Goal: Task Accomplishment & Management: Use online tool/utility

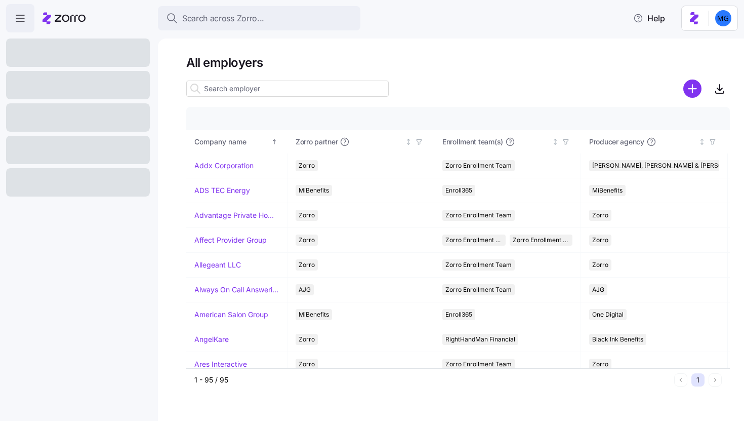
click at [242, 87] on input at bounding box center [287, 89] width 203 height 16
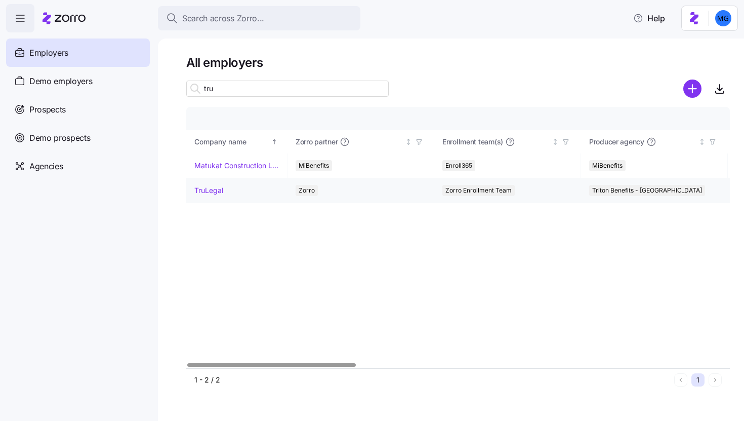
type input "tru"
click at [214, 188] on link "TruLegal" at bounding box center [208, 190] width 29 height 10
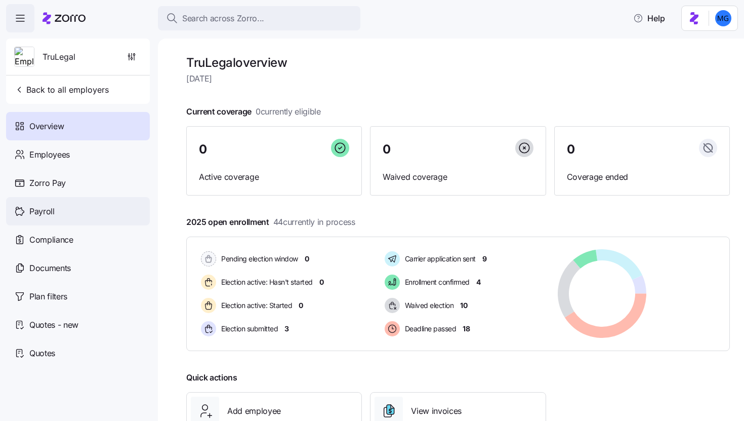
click at [89, 198] on div "Payroll" at bounding box center [78, 211] width 144 height 28
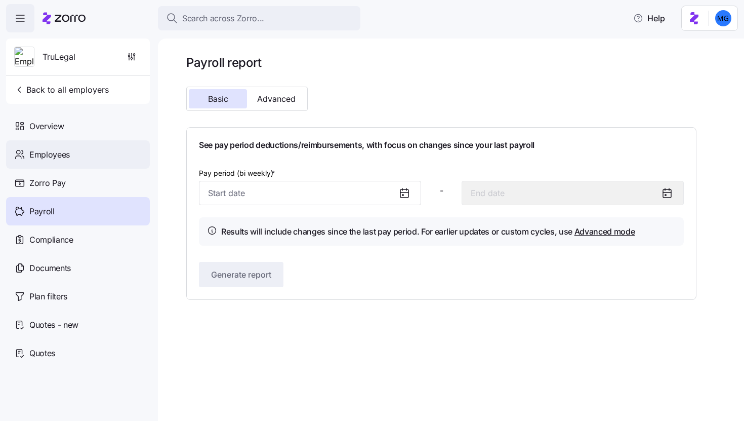
click at [112, 153] on div "Employees" at bounding box center [78, 154] width 144 height 28
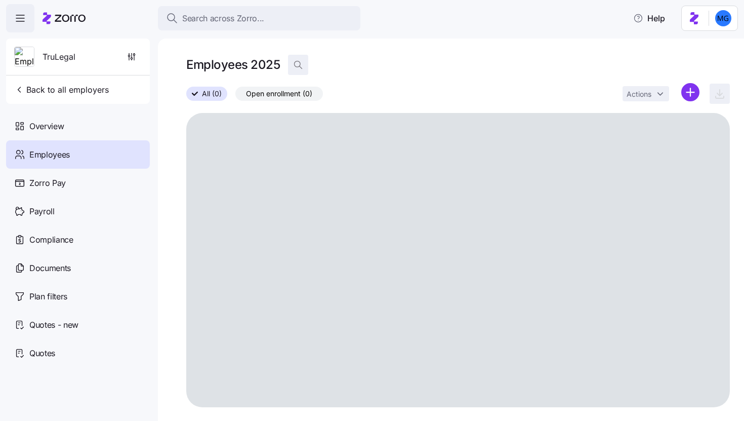
click at [299, 64] on icon "button" at bounding box center [298, 65] width 10 height 10
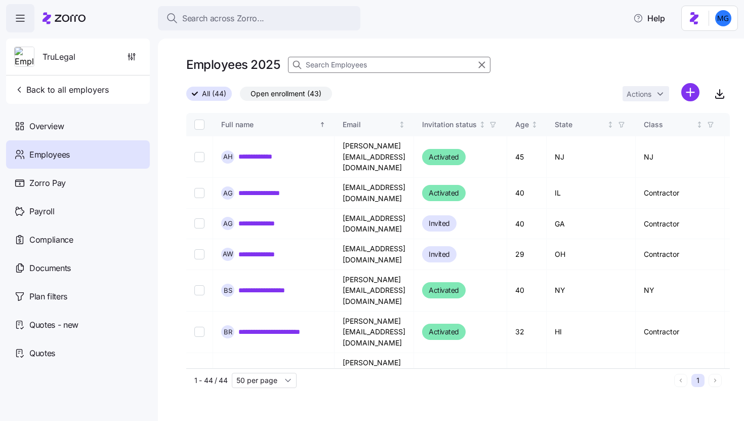
click at [337, 63] on input at bounding box center [389, 65] width 203 height 16
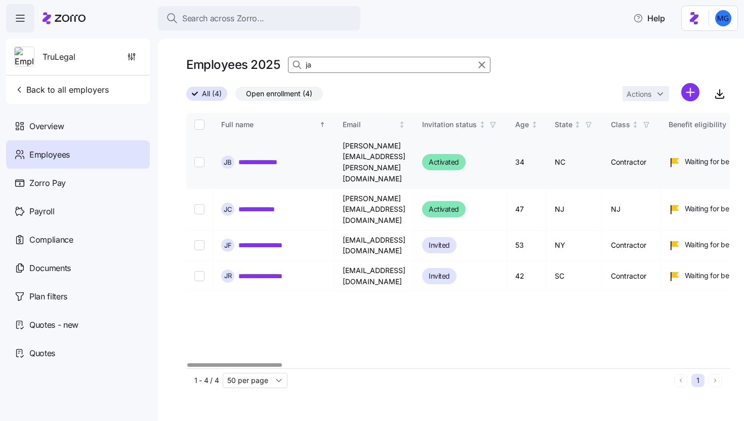
type input "ja"
click at [282, 157] on link "**********" at bounding box center [266, 162] width 57 height 10
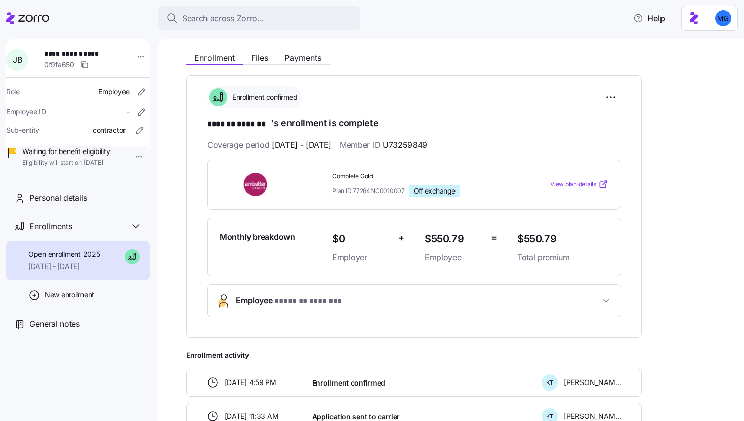
scroll to position [108, 0]
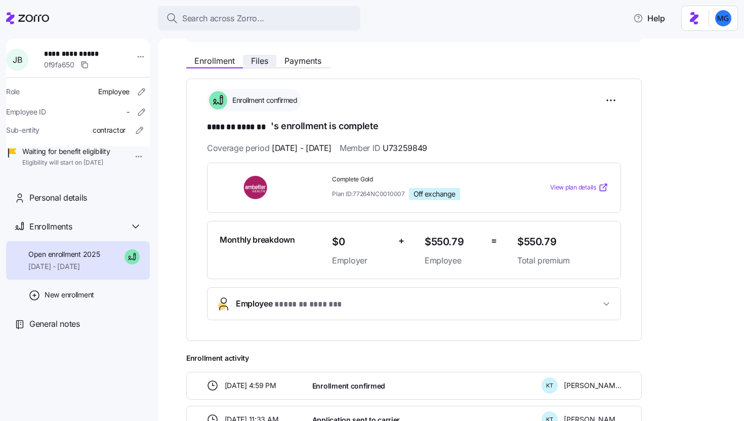
click at [261, 62] on span "Files" at bounding box center [259, 61] width 17 height 8
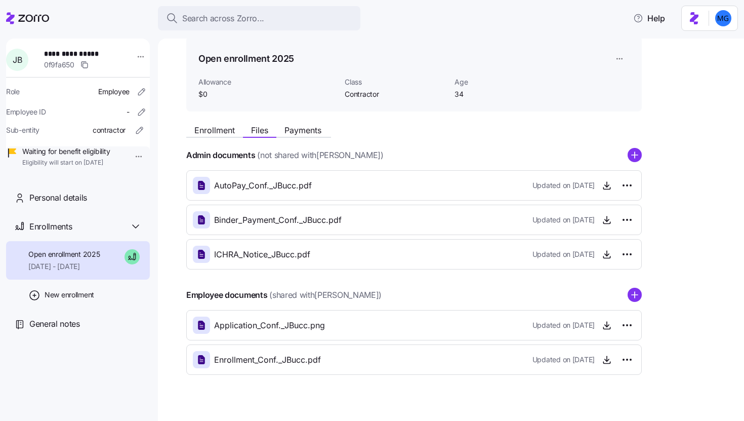
scroll to position [54, 0]
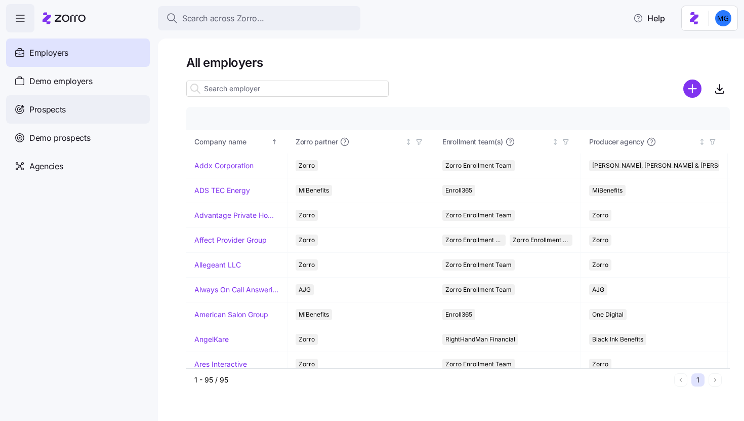
click at [111, 113] on div "Prospects" at bounding box center [78, 109] width 144 height 28
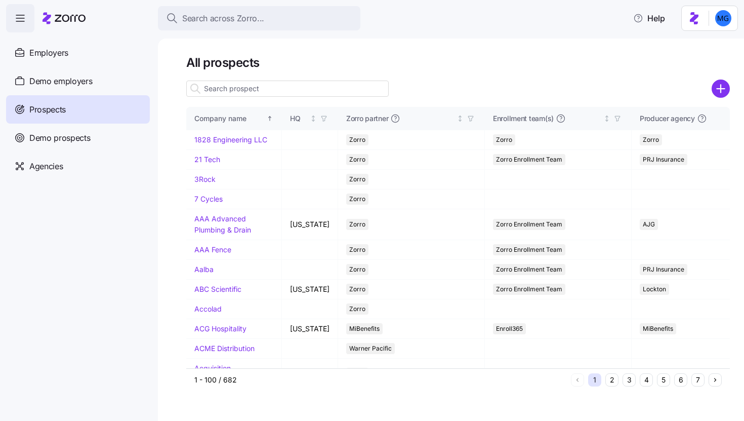
click at [276, 94] on input at bounding box center [287, 89] width 203 height 16
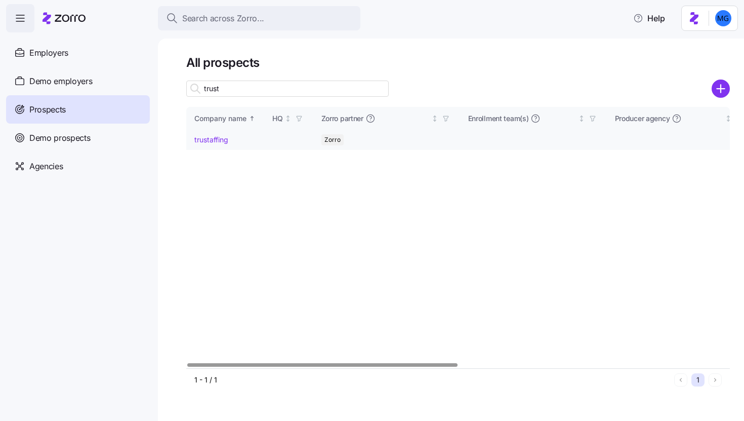
type input "trust"
click at [215, 139] on link "trustaffing" at bounding box center [211, 139] width 34 height 9
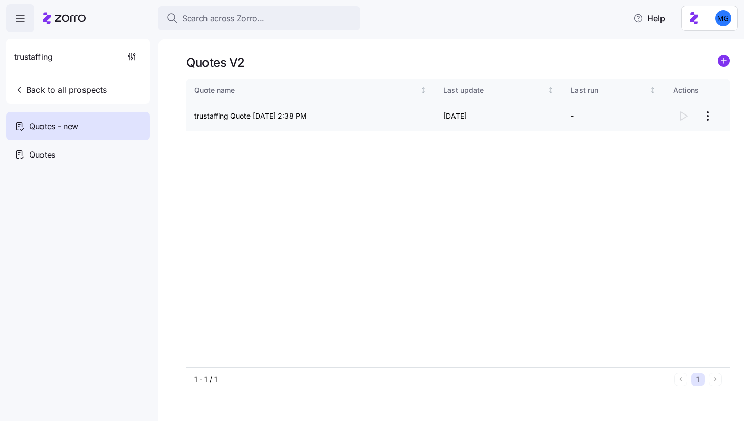
click at [680, 115] on div at bounding box center [697, 116] width 49 height 20
click at [711, 118] on html "Search across Zorro... Help trustaffing Back to all prospects Quotes - new Quot…" at bounding box center [372, 207] width 744 height 415
click at [678, 139] on div "Continue setup" at bounding box center [667, 141] width 93 height 16
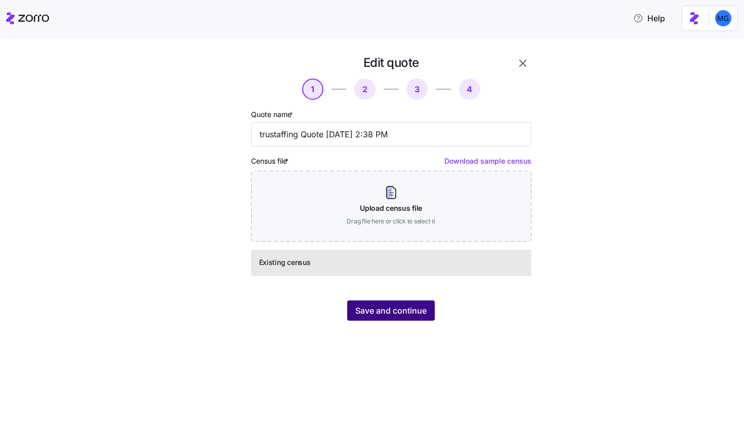
click at [401, 311] on span "Save and continue" at bounding box center [390, 310] width 71 height 12
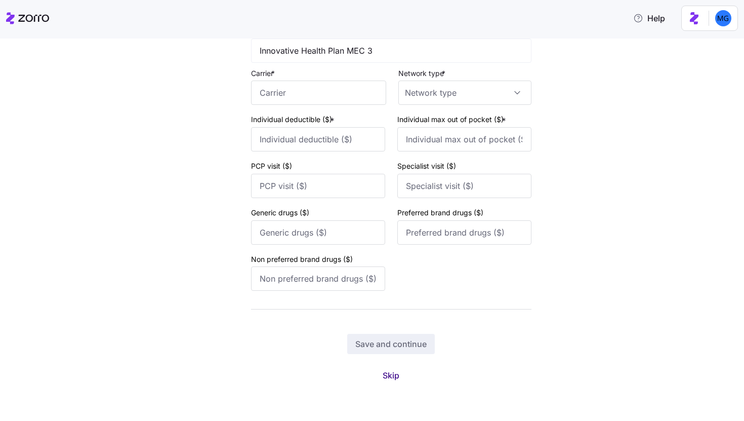
click at [394, 380] on span "Skip" at bounding box center [391, 375] width 17 height 12
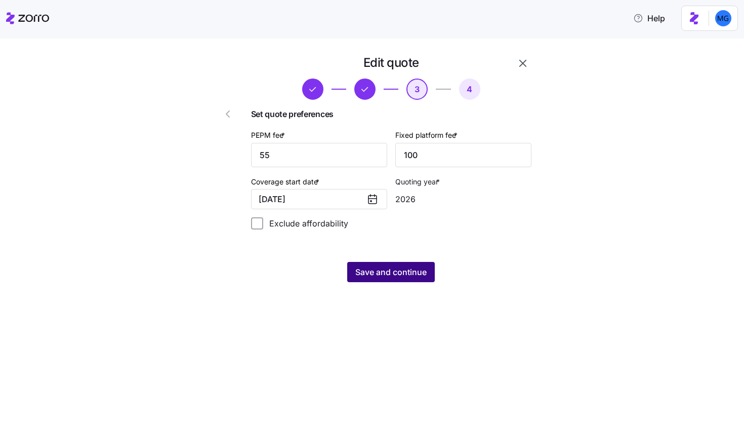
click at [373, 267] on span "Save and continue" at bounding box center [390, 272] width 71 height 12
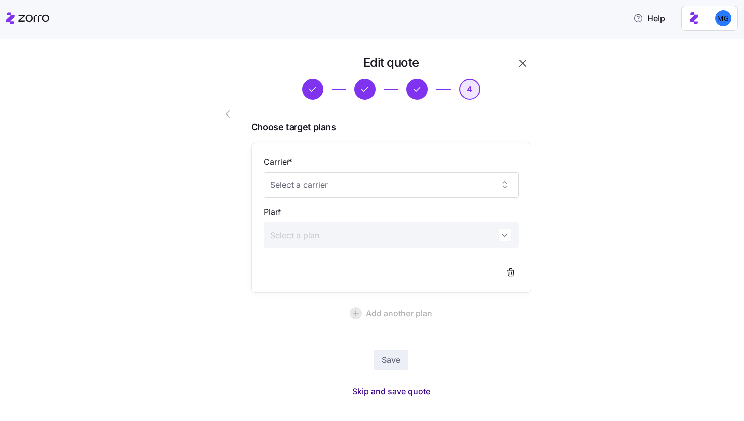
click at [416, 386] on span "Skip and save quote" at bounding box center [391, 391] width 78 height 12
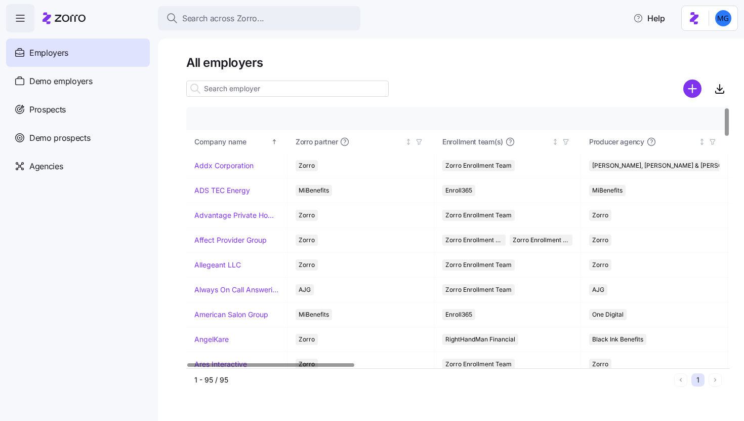
click at [291, 91] on input at bounding box center [287, 89] width 203 height 16
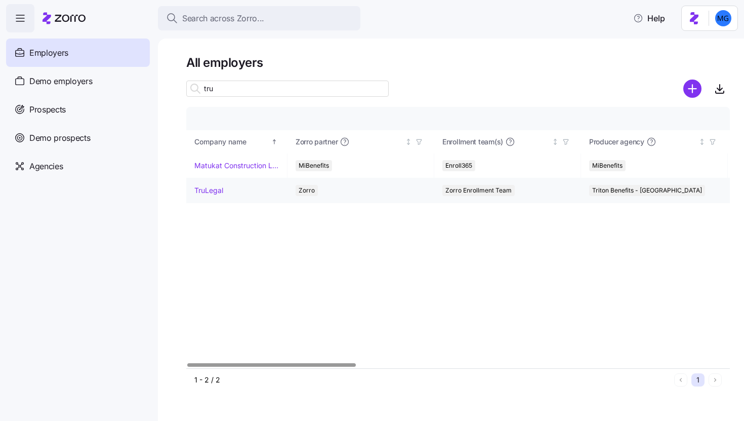
type input "tru"
click at [209, 191] on link "TruLegal" at bounding box center [208, 190] width 29 height 10
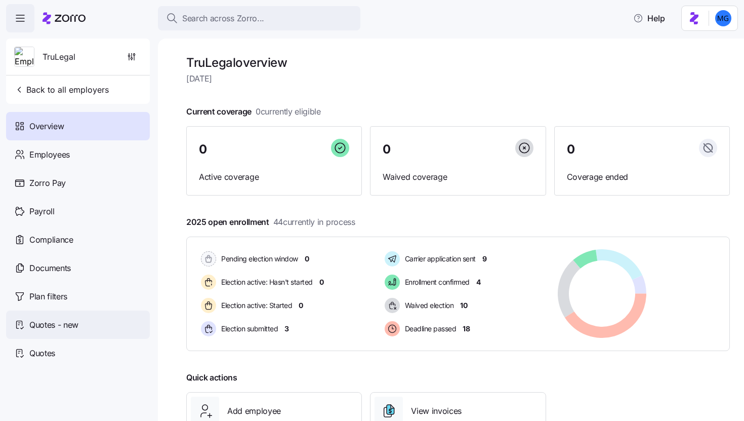
click at [76, 327] on span "Quotes - new" at bounding box center [53, 324] width 49 height 13
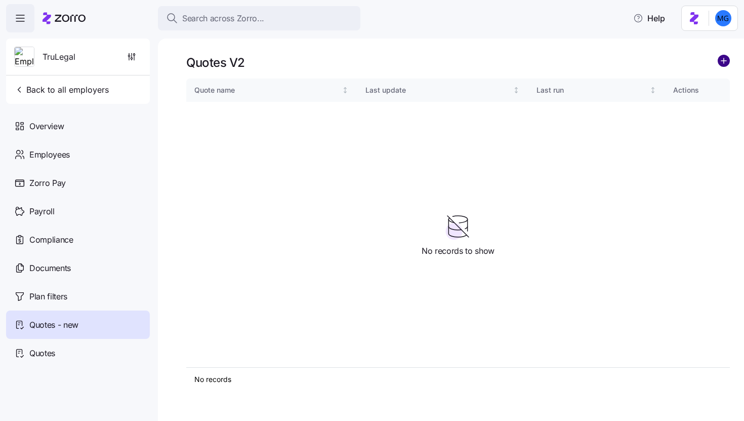
click at [726, 63] on circle "add icon" at bounding box center [723, 60] width 11 height 11
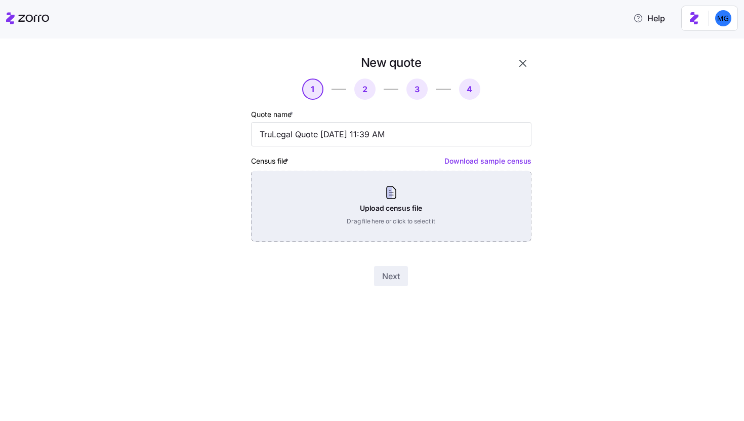
click at [467, 212] on div "Upload census file Drag file here or click to select it" at bounding box center [391, 206] width 280 height 71
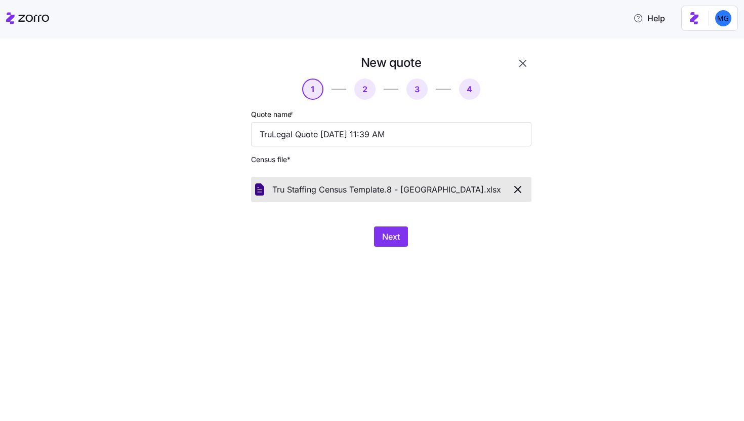
click at [385, 247] on div "New quote 1 2 3 4 Quote name * TruLegal Quote 09/18/2025 11:39 AM Census file *…" at bounding box center [379, 157] width 354 height 204
click at [386, 244] on button "Next" at bounding box center [391, 236] width 34 height 20
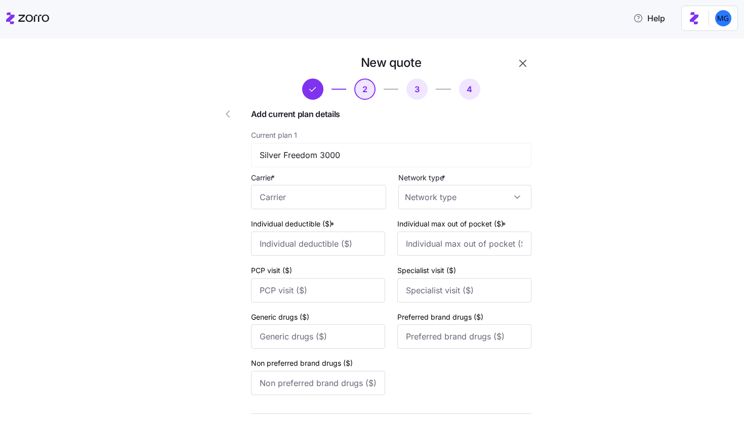
scroll to position [400, 0]
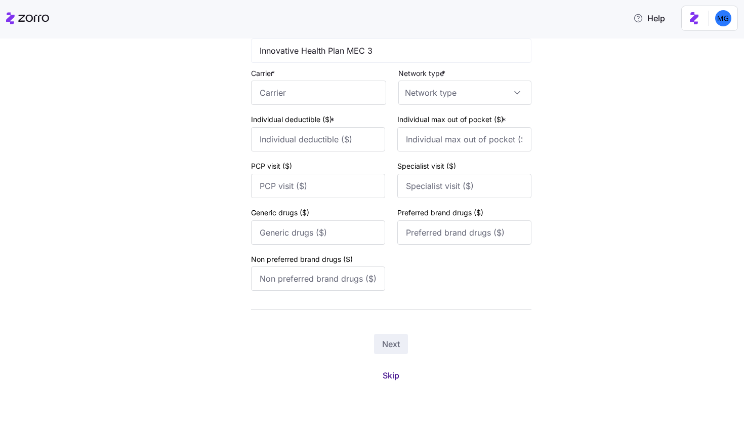
click at [396, 383] on button "Skip" at bounding box center [391, 375] width 33 height 18
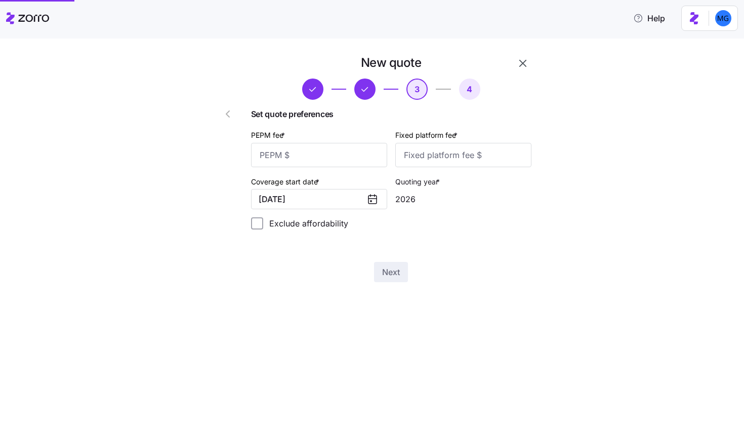
scroll to position [0, 0]
click at [345, 154] on input "PEPM fee *" at bounding box center [319, 155] width 136 height 24
type input "55"
type input "100"
click at [411, 280] on div "Next" at bounding box center [391, 272] width 280 height 20
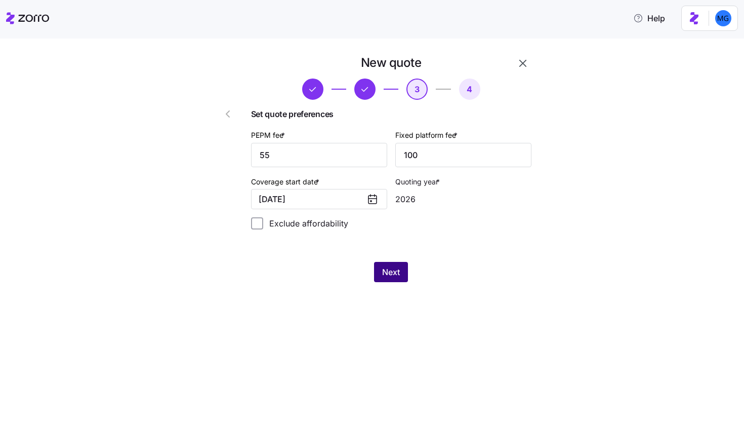
click at [398, 275] on span "Next" at bounding box center [391, 272] width 18 height 12
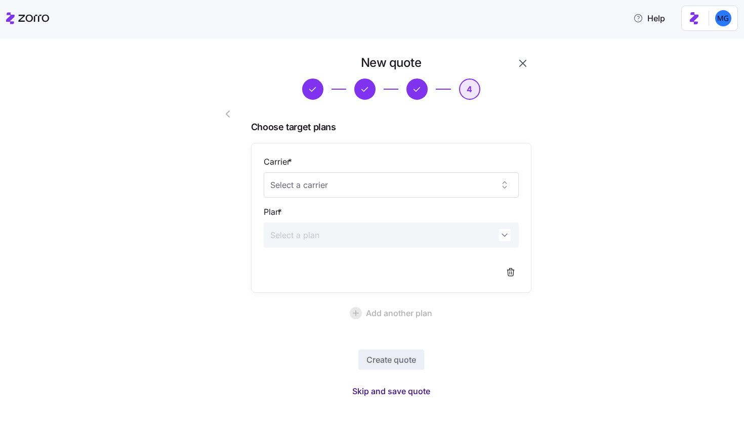
click at [407, 384] on button "Skip and save quote" at bounding box center [391, 391] width 94 height 18
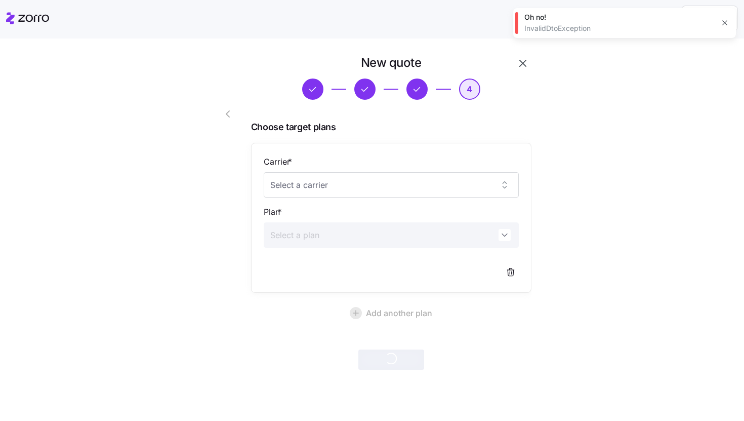
click at [529, 61] on button "button" at bounding box center [522, 63] width 17 height 17
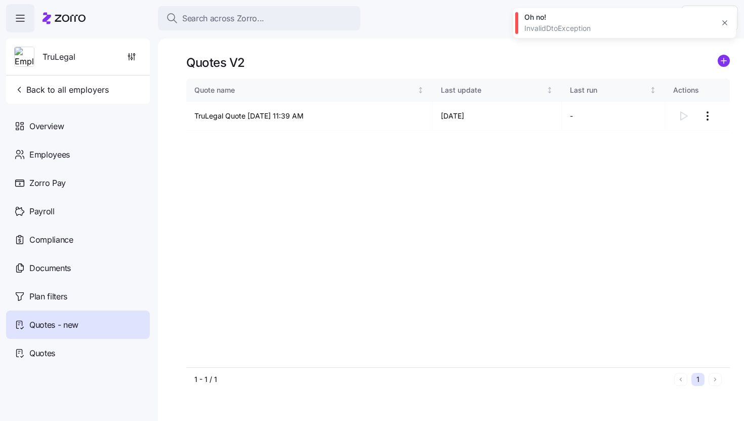
click at [724, 21] on icon "button" at bounding box center [724, 23] width 5 height 5
click at [710, 112] on html "Search across Zorro... Help TruLegal Back to all employers Overview Employees Z…" at bounding box center [372, 207] width 744 height 415
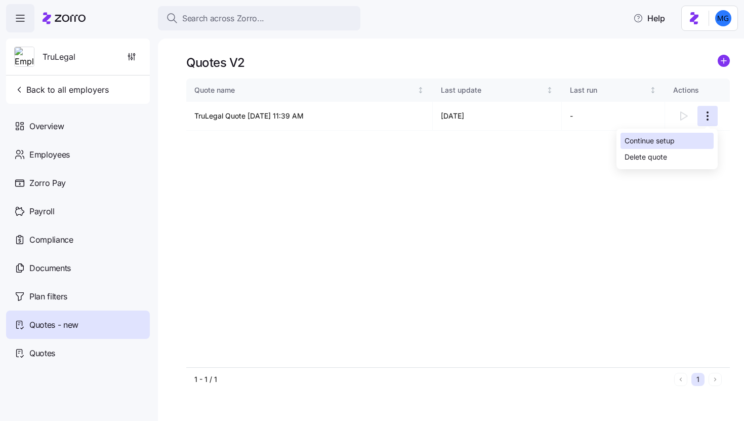
click at [673, 144] on div "Continue setup" at bounding box center [650, 140] width 50 height 11
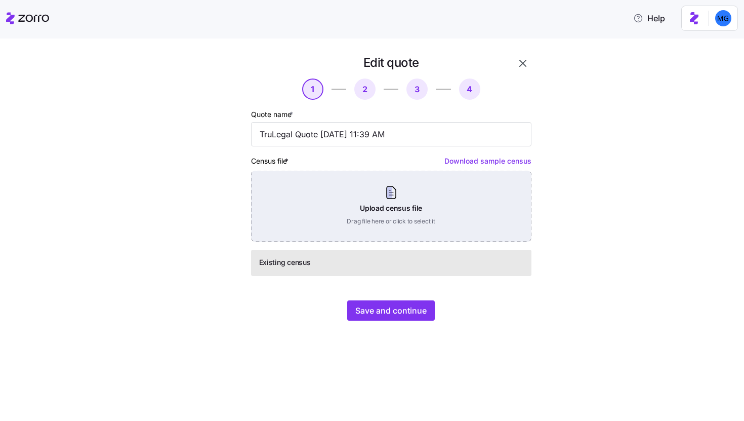
click at [418, 207] on div "Upload census file Drag file here or click to select it" at bounding box center [391, 206] width 280 height 71
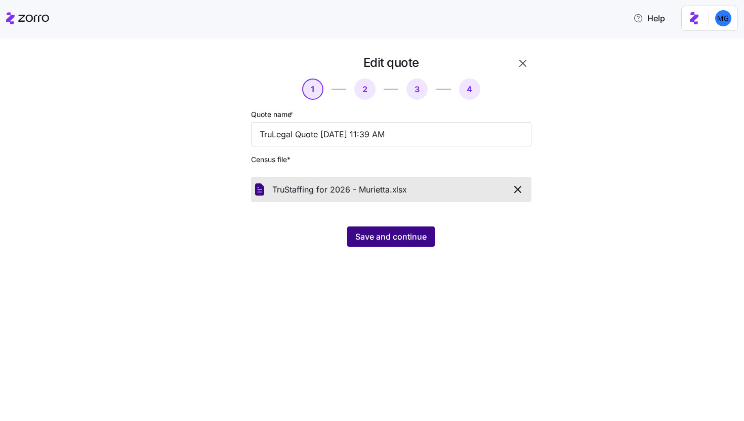
click at [395, 238] on span "Save and continue" at bounding box center [390, 236] width 71 height 12
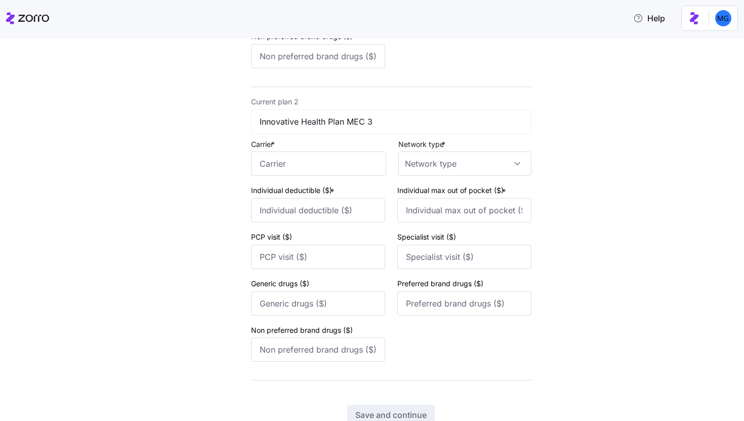
scroll to position [400, 0]
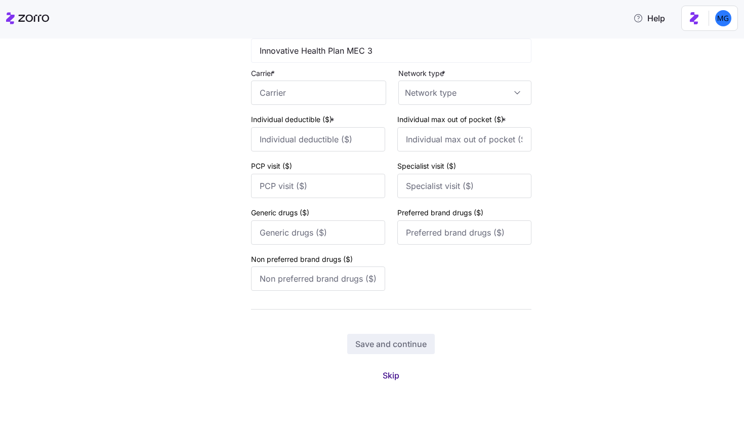
click at [387, 376] on span "Skip" at bounding box center [391, 375] width 17 height 12
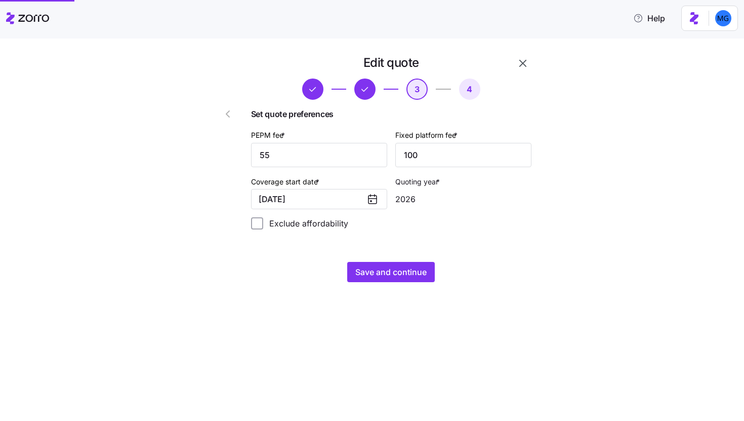
scroll to position [0, 0]
click at [401, 274] on span "Save and continue" at bounding box center [390, 272] width 71 height 12
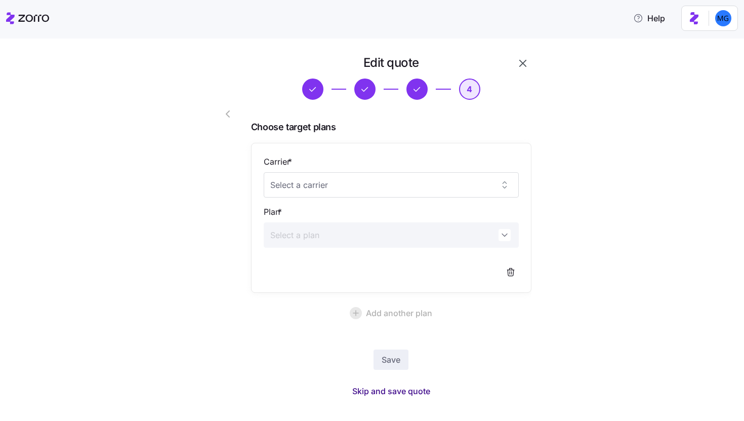
click at [401, 390] on span "Skip and save quote" at bounding box center [391, 391] width 78 height 12
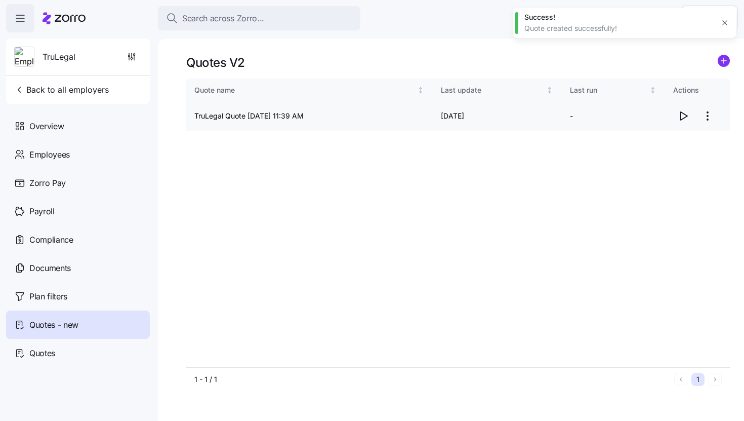
click at [683, 117] on icon "button" at bounding box center [683, 116] width 12 height 12
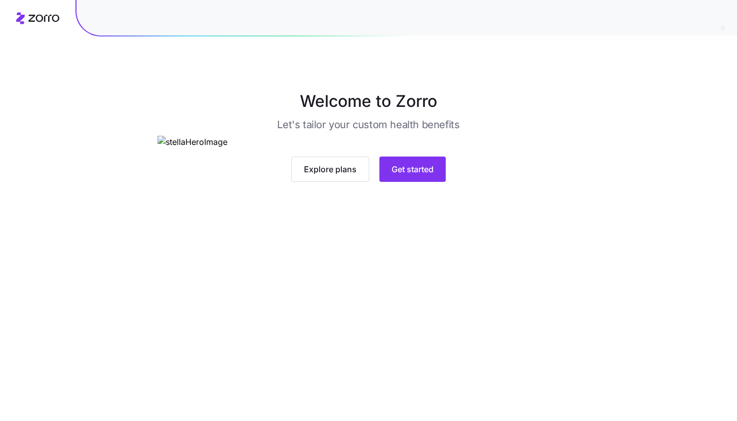
click at [412, 377] on main "Welcome to Zorro Let's tailor your custom health benefits Explore plans Get sta…" at bounding box center [368, 210] width 737 height 421
click at [411, 182] on button "Get started" at bounding box center [412, 168] width 66 height 25
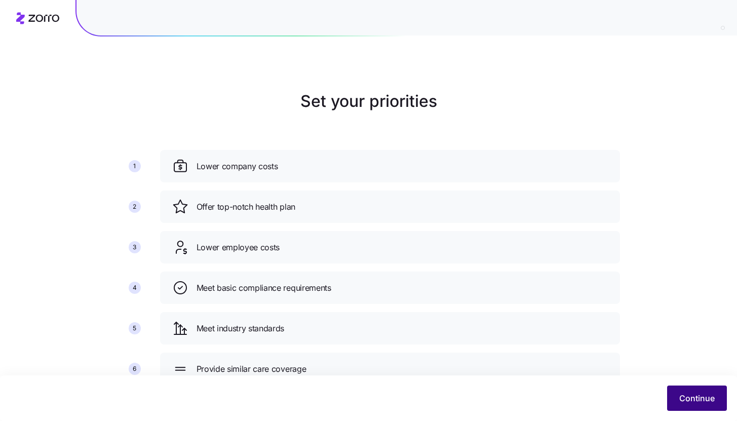
click at [677, 396] on button "Continue" at bounding box center [697, 397] width 60 height 25
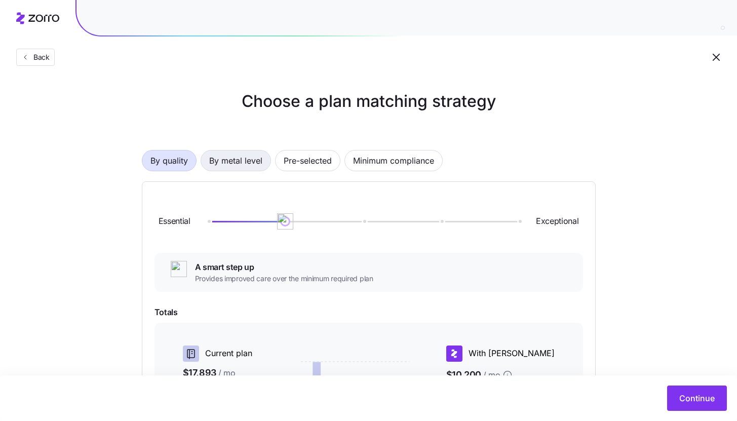
click at [234, 167] on span "By metal level" at bounding box center [235, 160] width 53 height 20
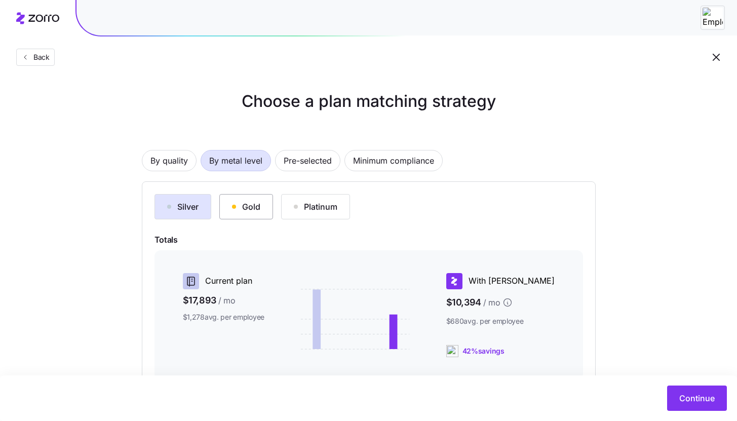
click at [253, 205] on div "Gold" at bounding box center [246, 206] width 28 height 12
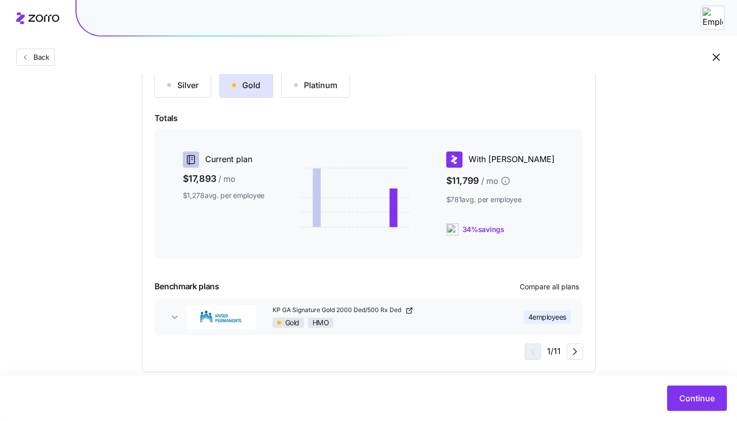
scroll to position [138, 0]
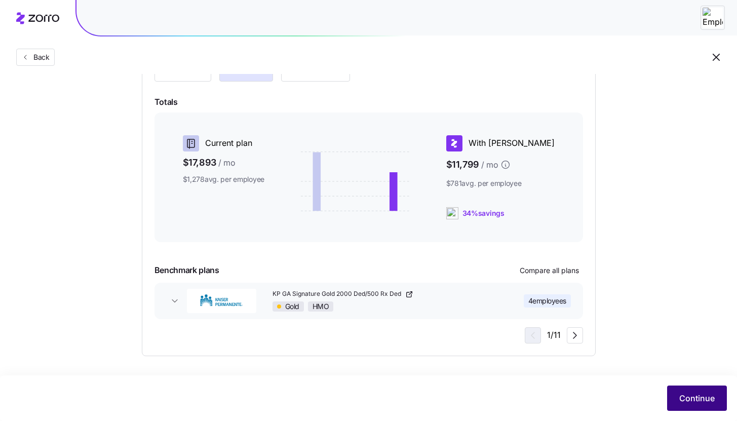
click at [685, 407] on button "Continue" at bounding box center [697, 397] width 60 height 25
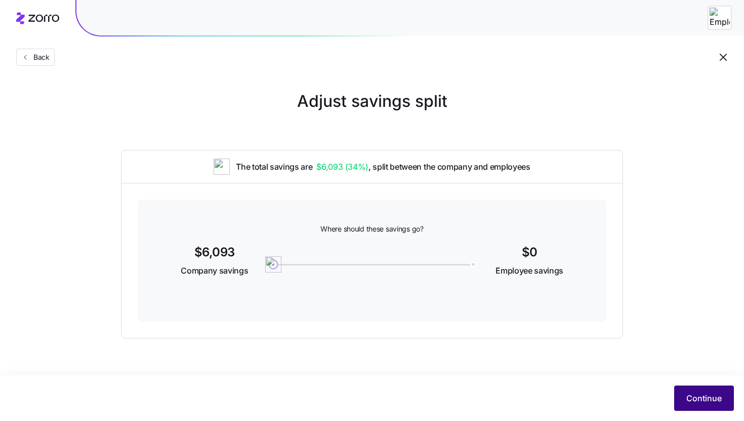
click at [703, 392] on span "Continue" at bounding box center [704, 398] width 35 height 12
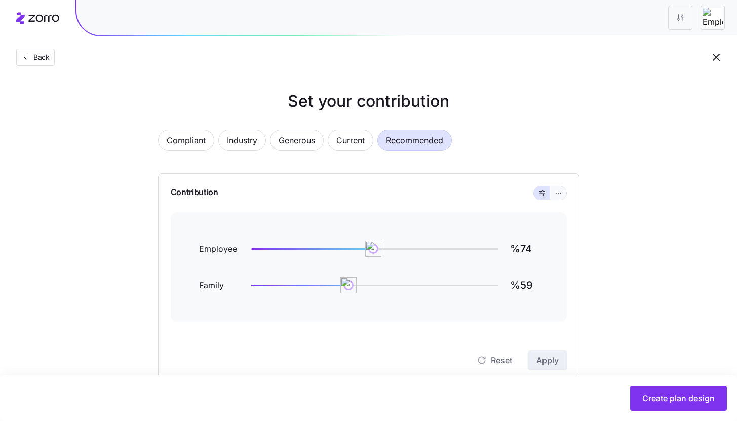
click at [559, 191] on icon "button" at bounding box center [557, 193] width 7 height 12
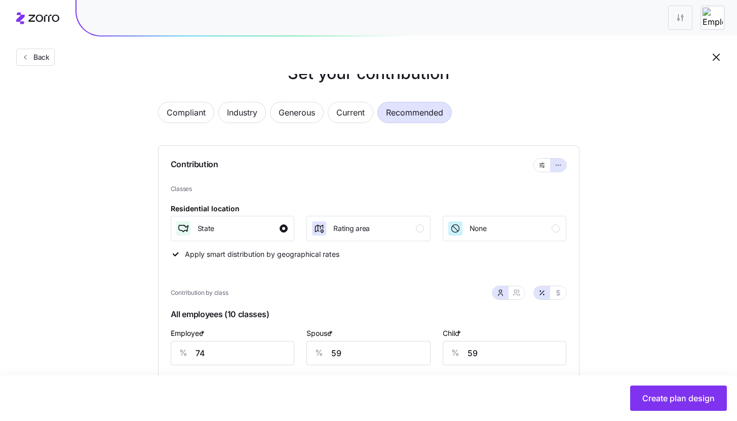
scroll to position [166, 0]
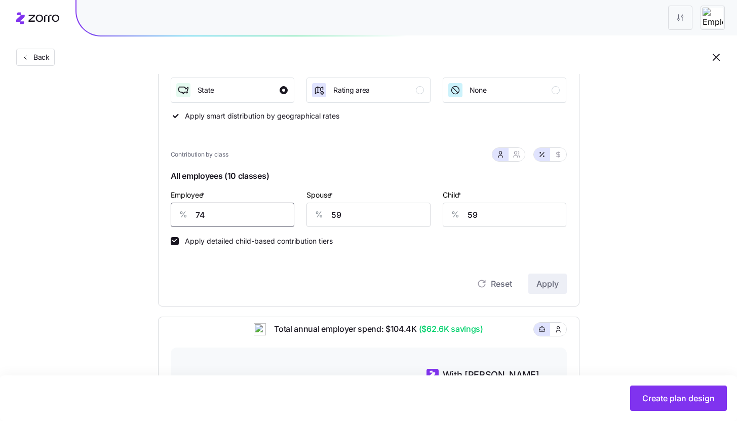
click at [220, 218] on input "74" at bounding box center [233, 215] width 124 height 24
type input "85"
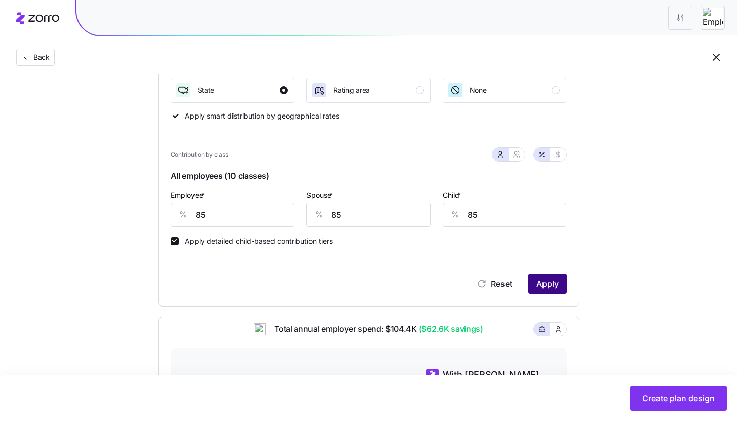
click at [551, 282] on span "Apply" at bounding box center [547, 283] width 22 height 12
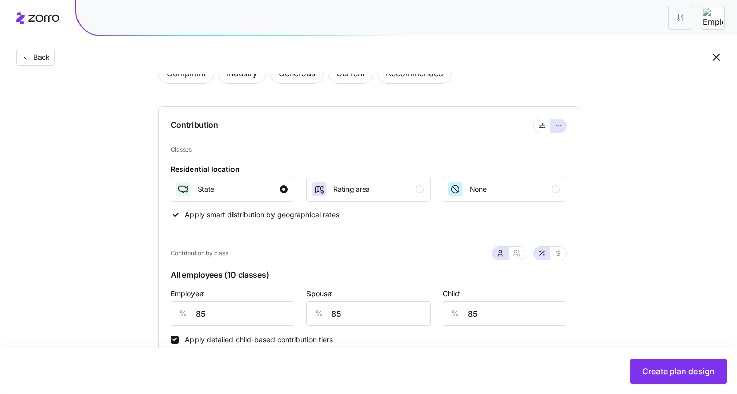
scroll to position [0, 0]
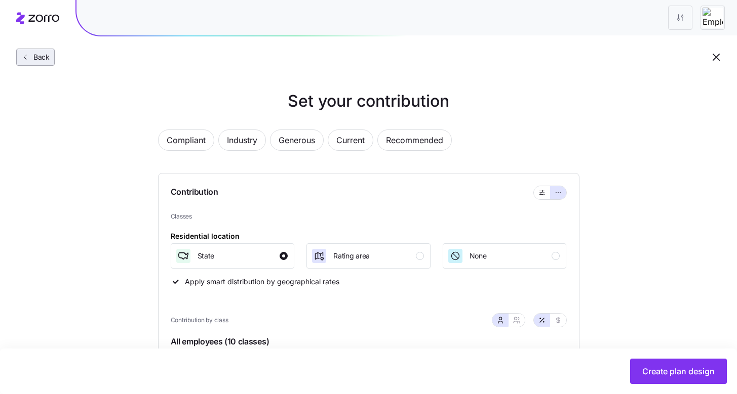
click at [52, 60] on button "Back" at bounding box center [35, 57] width 38 height 17
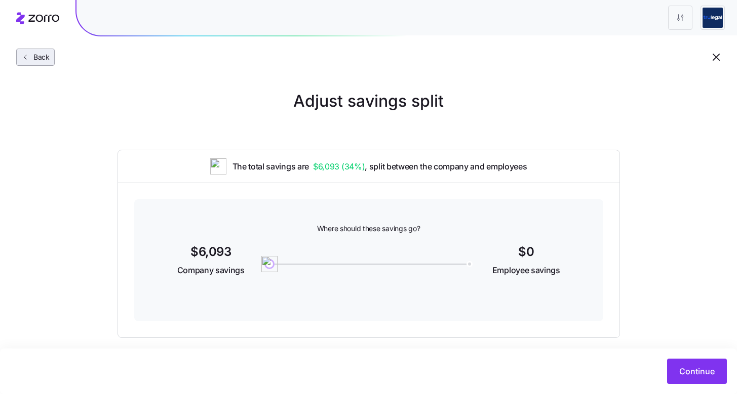
click at [47, 54] on span "Back" at bounding box center [39, 57] width 20 height 10
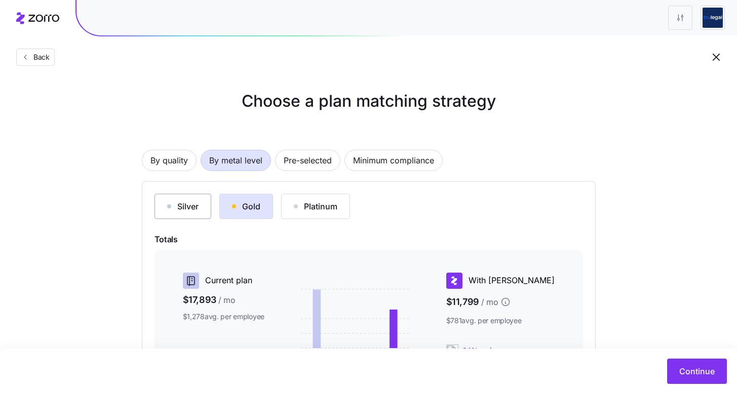
click at [185, 207] on div "Silver" at bounding box center [182, 206] width 31 height 12
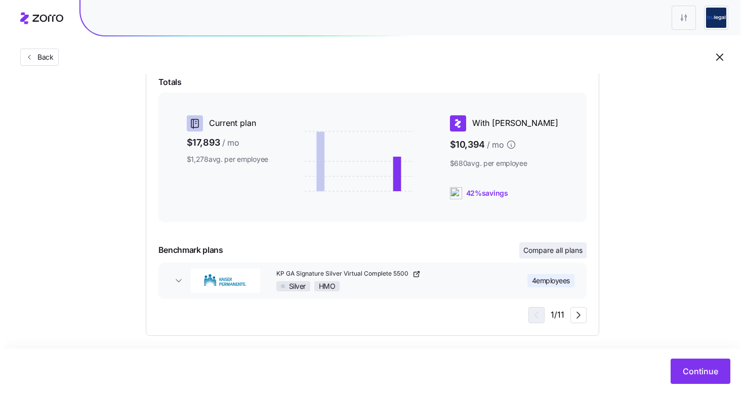
scroll to position [164, 0]
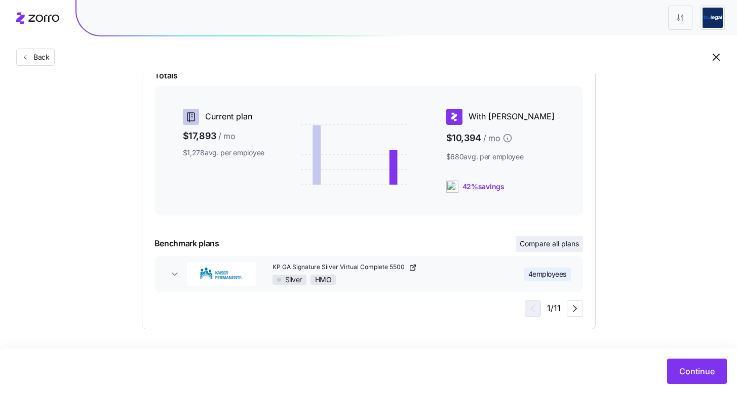
click at [551, 243] on span "Compare all plans" at bounding box center [548, 244] width 59 height 10
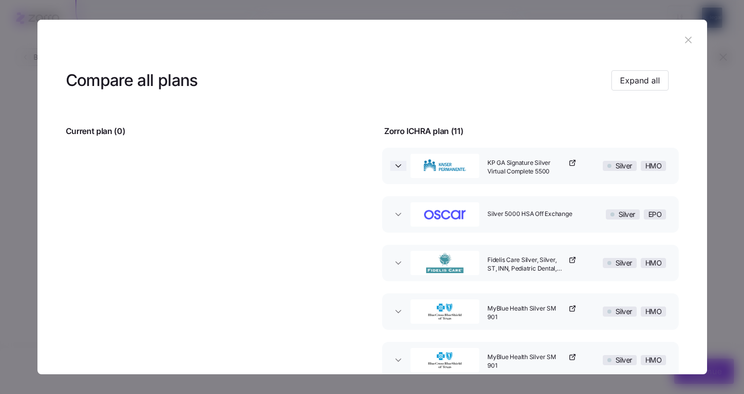
click at [393, 163] on icon "button" at bounding box center [398, 166] width 10 height 10
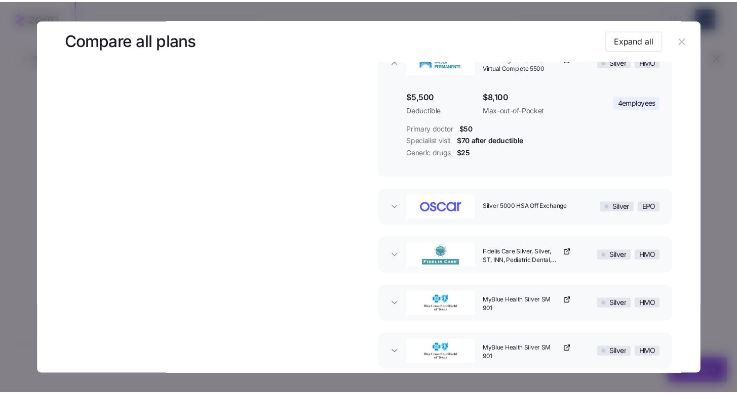
scroll to position [184, 0]
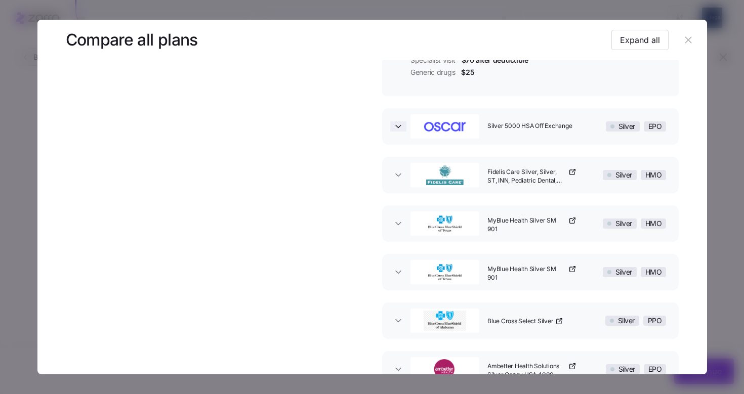
click at [397, 131] on icon "button" at bounding box center [398, 127] width 10 height 10
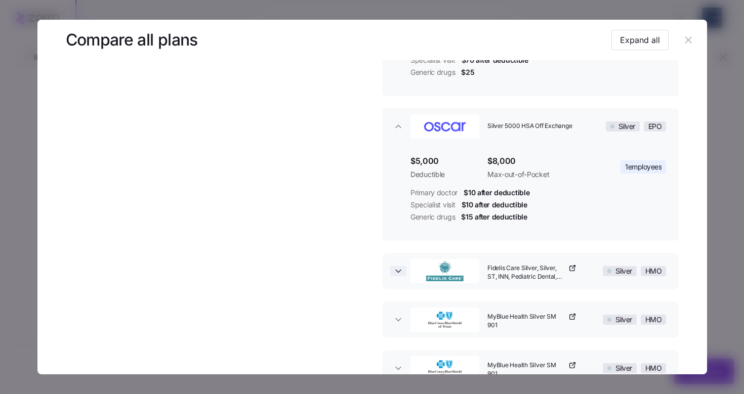
click at [397, 268] on icon "button" at bounding box center [398, 271] width 10 height 10
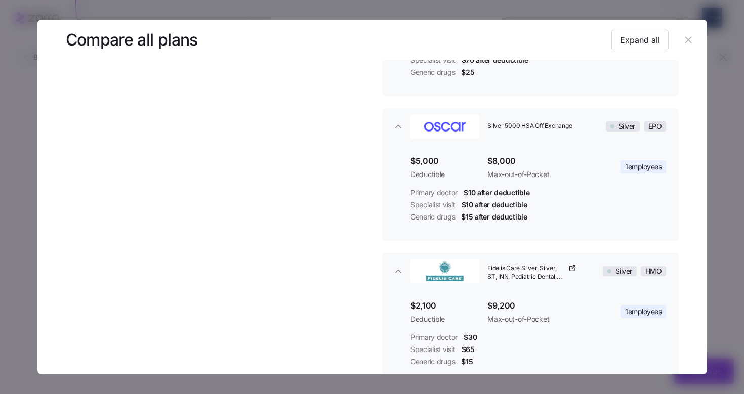
click at [683, 43] on icon "button" at bounding box center [688, 39] width 11 height 11
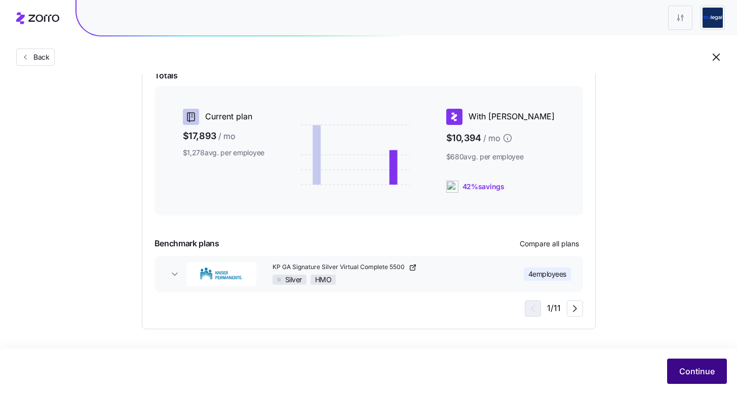
click at [687, 360] on button "Continue" at bounding box center [697, 371] width 60 height 25
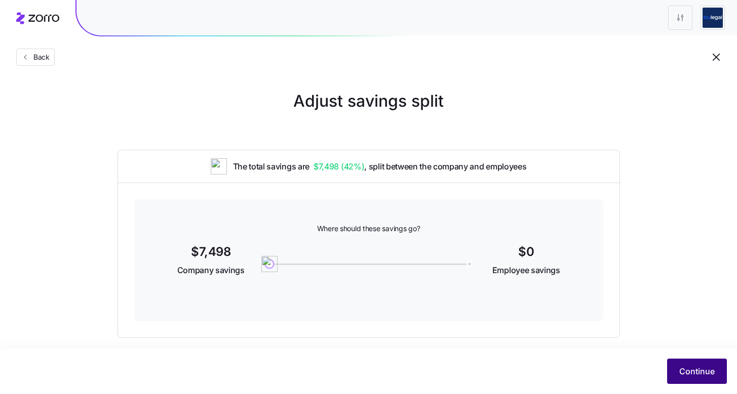
click at [690, 372] on span "Continue" at bounding box center [696, 372] width 35 height 12
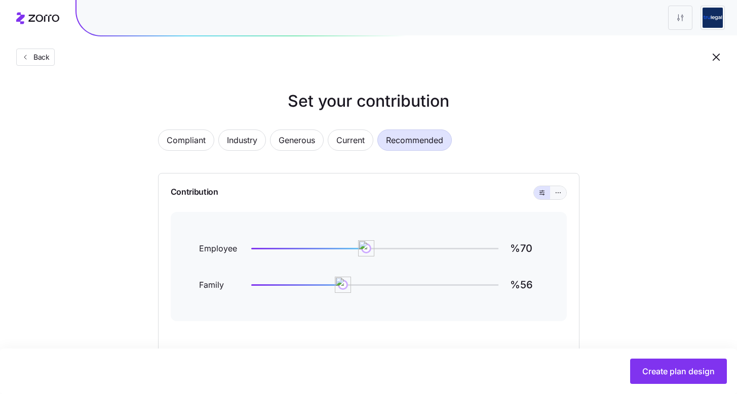
click at [560, 196] on icon "button" at bounding box center [557, 193] width 7 height 12
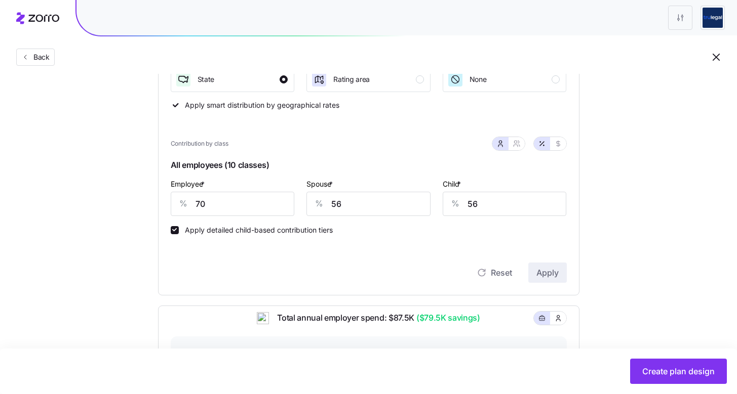
scroll to position [163, 0]
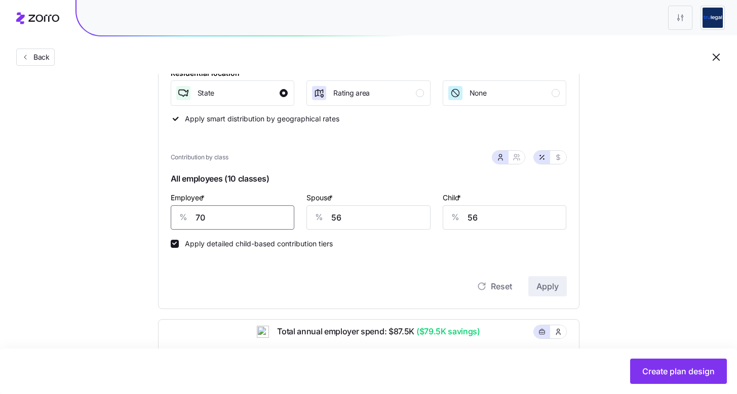
click at [222, 216] on input "70" at bounding box center [233, 218] width 124 height 24
type input "100"
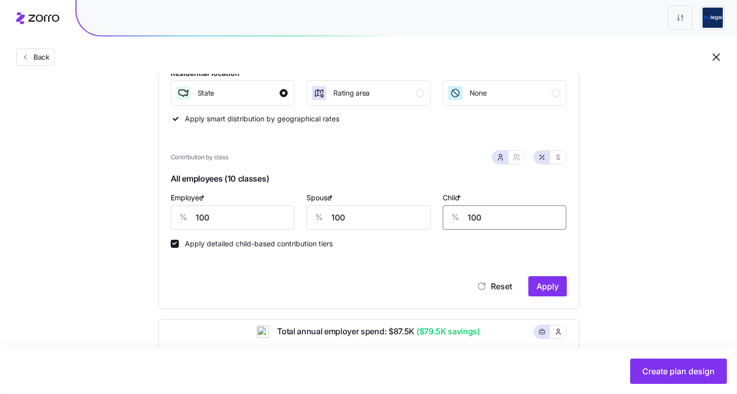
click at [505, 217] on input "100" at bounding box center [505, 218] width 124 height 24
type input "0"
click at [390, 226] on input "100" at bounding box center [368, 218] width 124 height 24
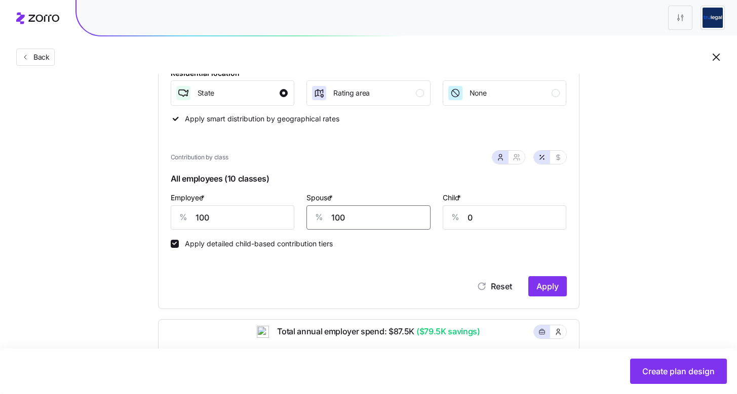
click at [390, 226] on input "100" at bounding box center [368, 218] width 124 height 24
click at [522, 159] on button "button" at bounding box center [516, 157] width 16 height 13
type input "50"
type input "54"
click at [312, 215] on input "50" at bounding box center [317, 218] width 90 height 24
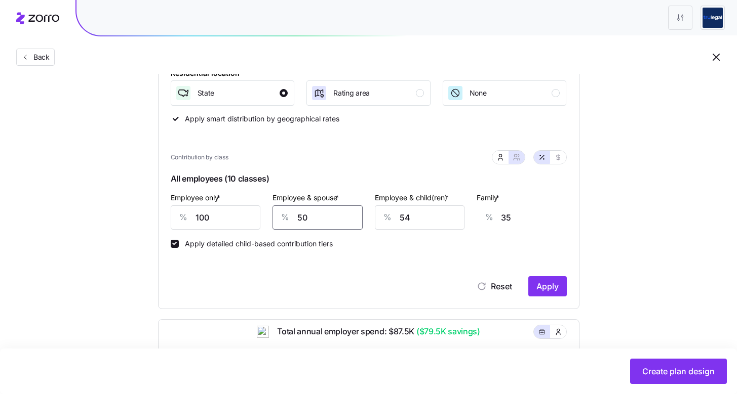
click at [312, 215] on input "50" at bounding box center [317, 218] width 90 height 24
type input "0"
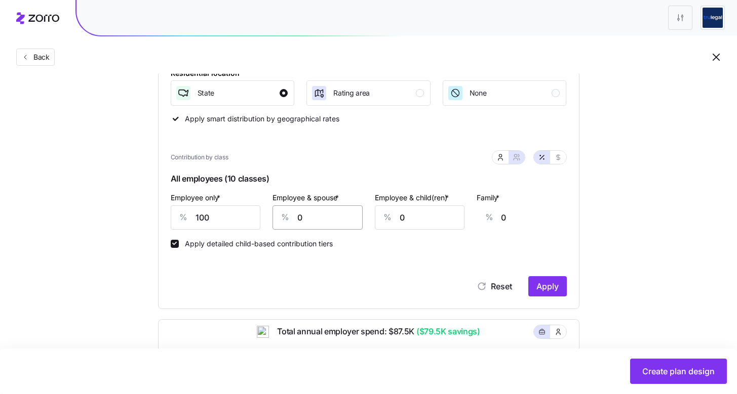
scroll to position [0, 24]
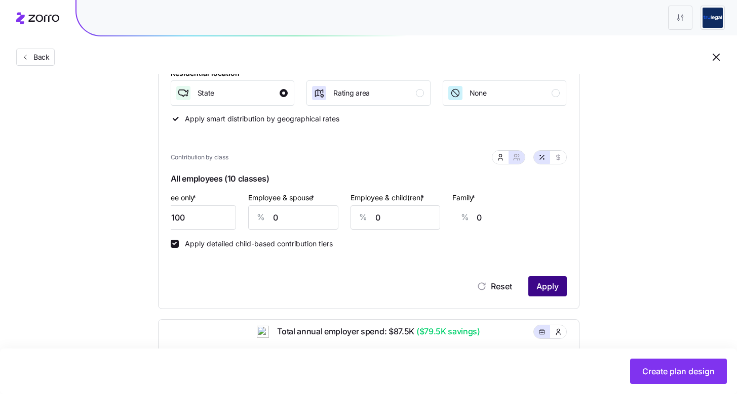
click at [557, 286] on span "Apply" at bounding box center [547, 286] width 22 height 12
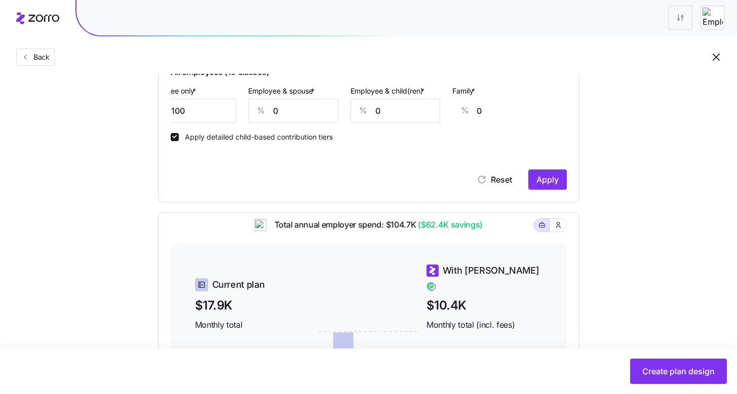
type input "50"
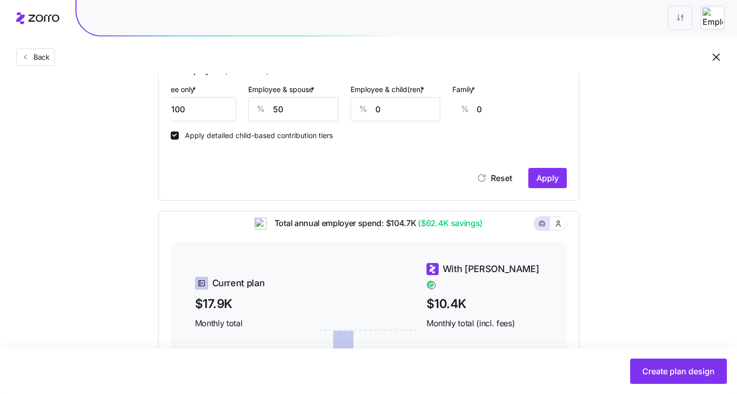
type input "54"
type input "35"
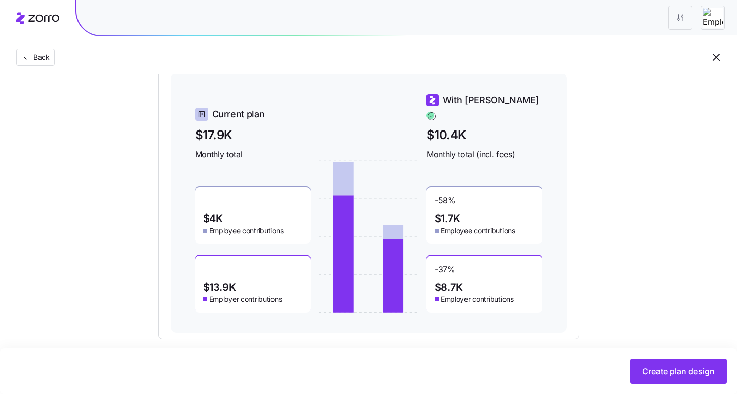
scroll to position [451, 0]
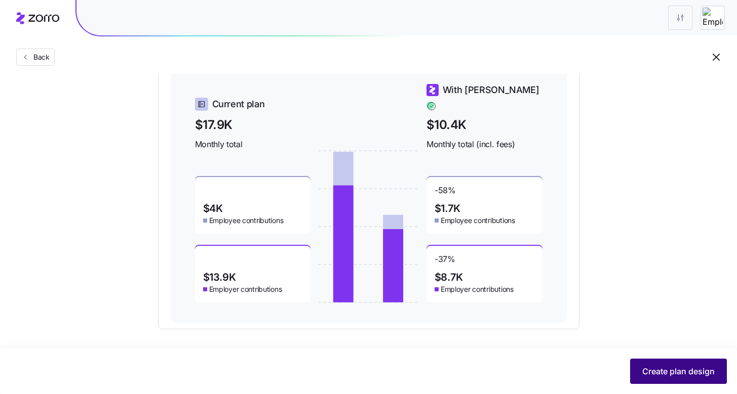
click at [687, 371] on span "Create plan design" at bounding box center [678, 372] width 72 height 12
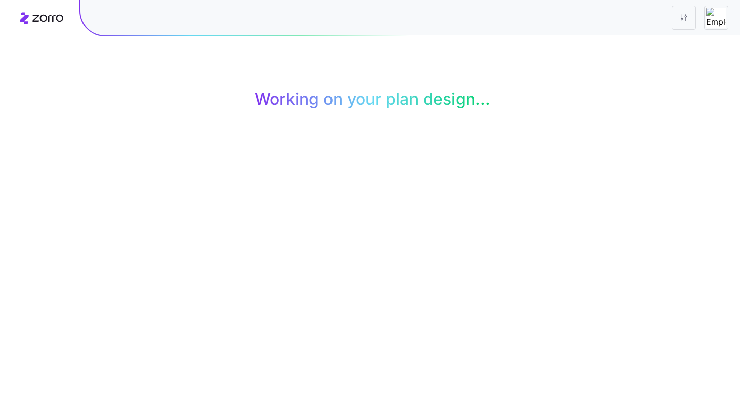
scroll to position [0, 0]
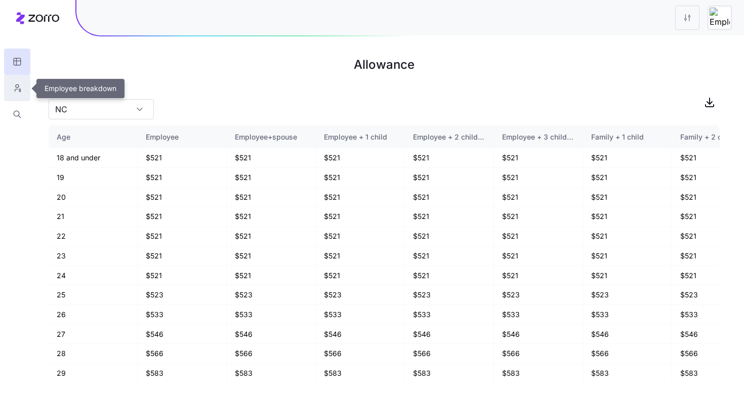
click at [10, 85] on button "button" at bounding box center [17, 88] width 26 height 26
